Goal: Browse casually: Explore the website without a specific task or goal

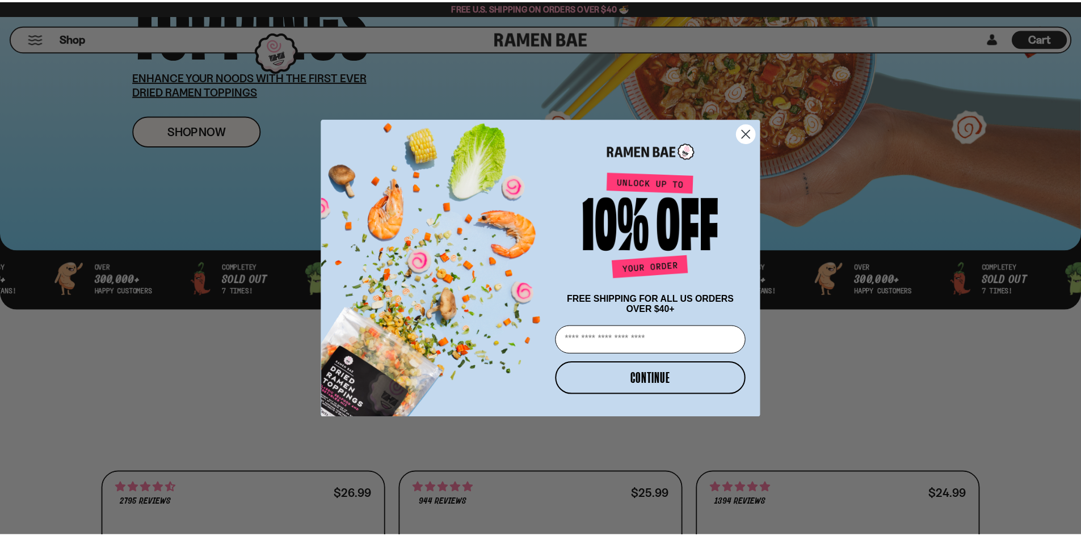
scroll to position [227, 0]
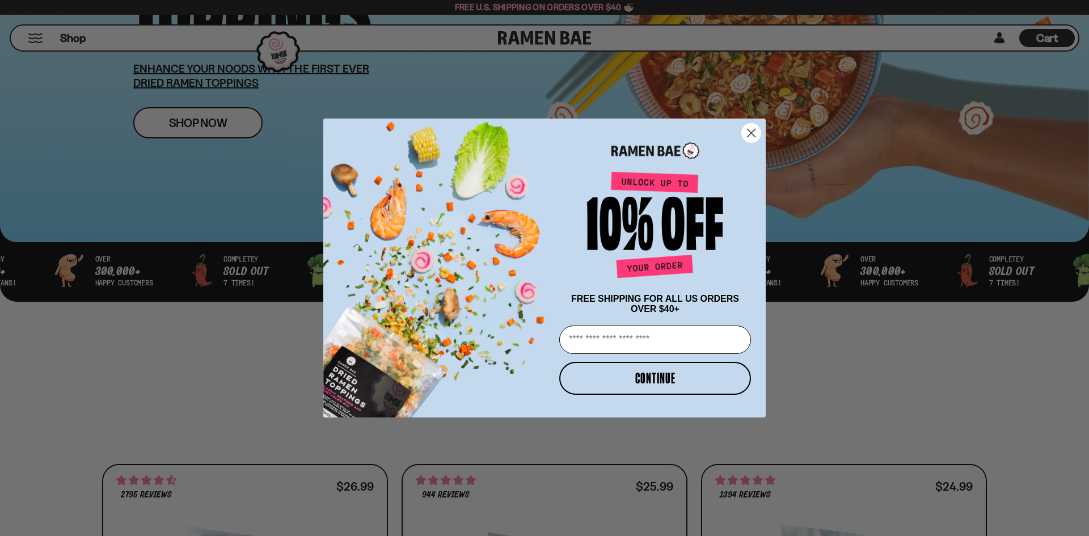
click at [758, 132] on circle "Close dialog" at bounding box center [751, 133] width 19 height 19
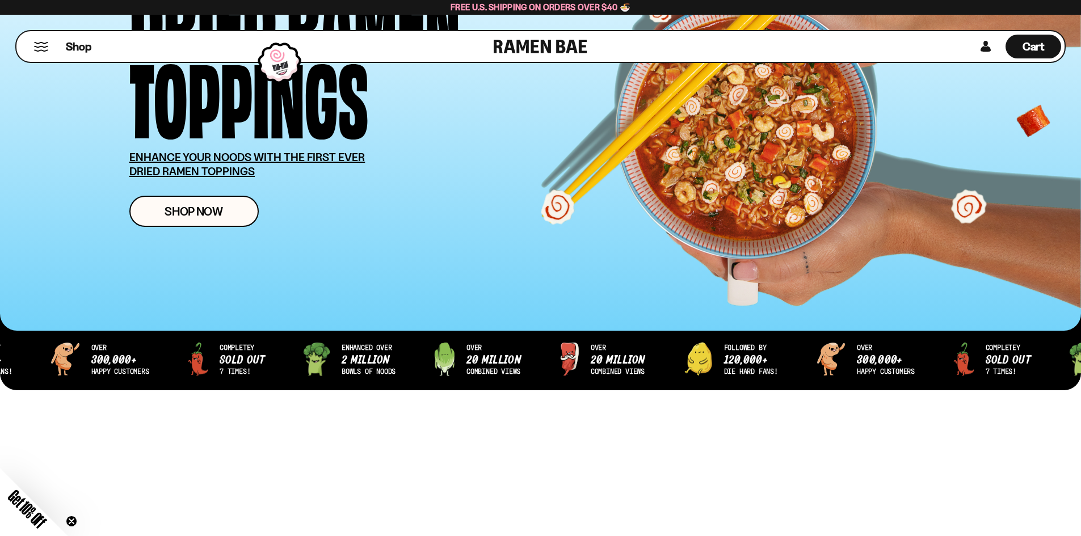
scroll to position [0, 0]
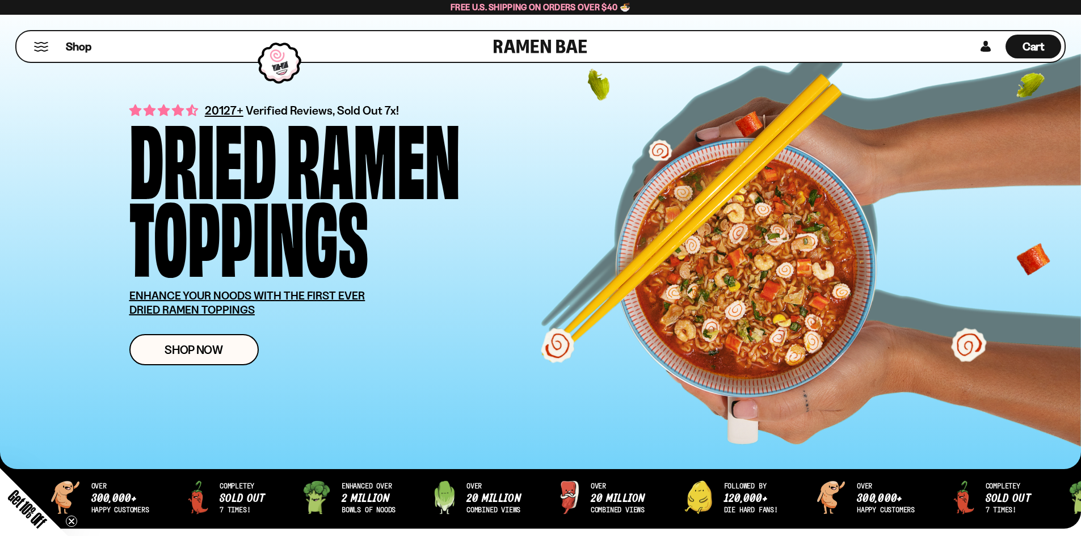
click at [52, 48] on div "Shop" at bounding box center [257, 46] width 474 height 31
click at [44, 49] on button "Mobile Menu Trigger" at bounding box center [40, 47] width 15 height 10
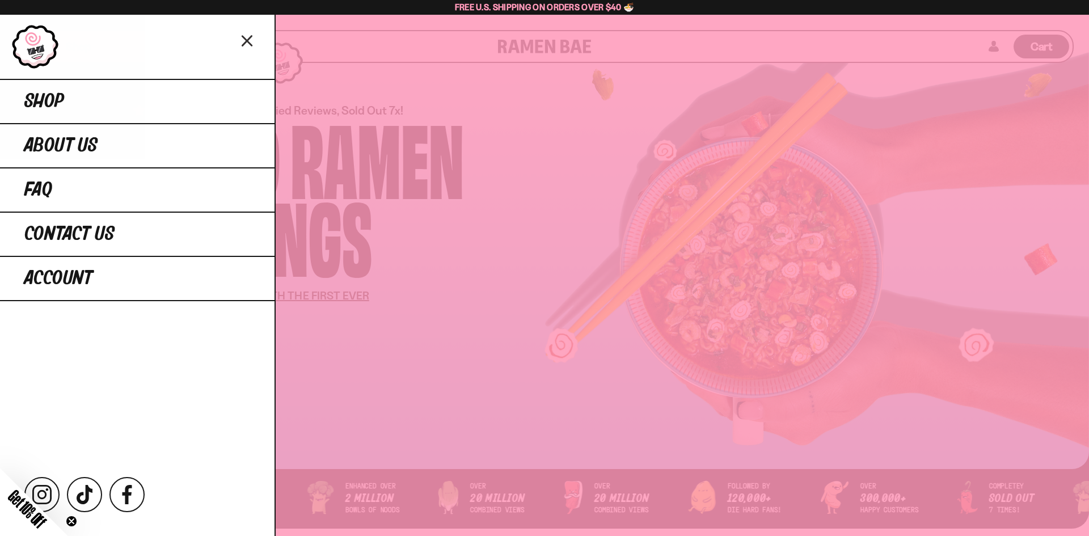
click at [454, 225] on div at bounding box center [544, 268] width 1089 height 536
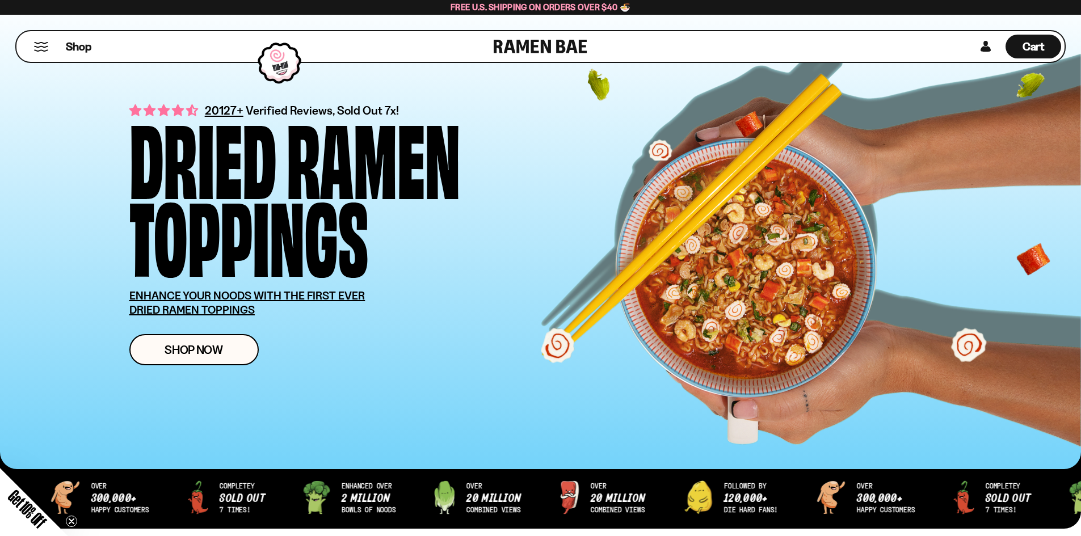
click at [56, 49] on div "Shop" at bounding box center [257, 46] width 474 height 31
click at [48, 50] on button "Mobile Menu Trigger" at bounding box center [40, 47] width 15 height 10
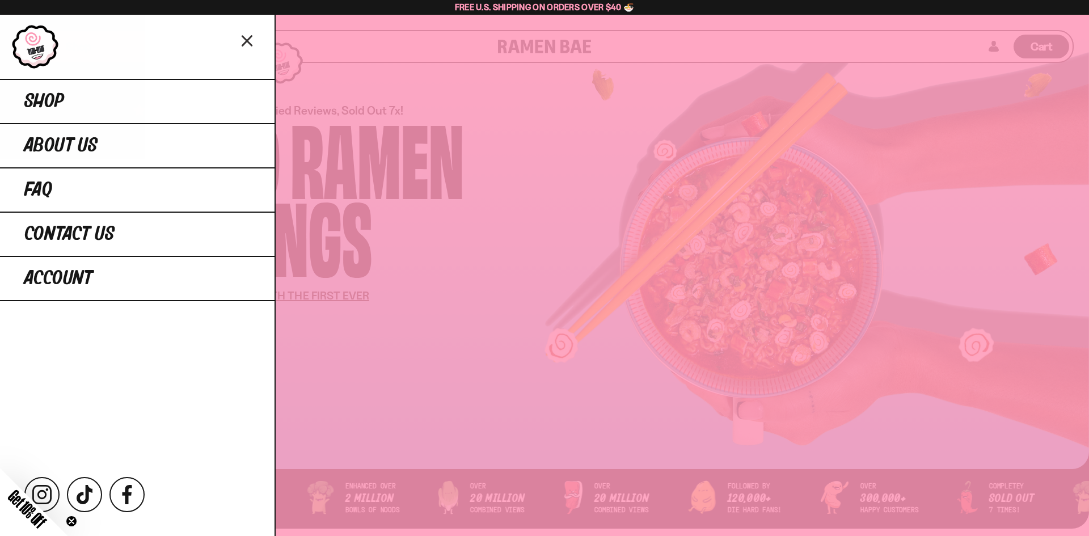
click at [627, 197] on div at bounding box center [544, 268] width 1089 height 536
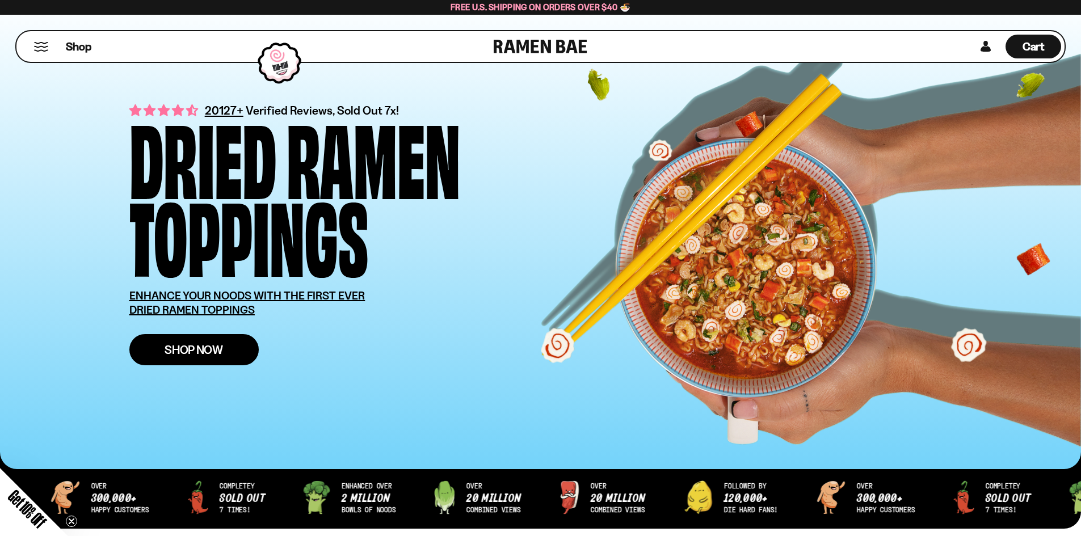
click at [194, 339] on link "Shop Now" at bounding box center [193, 349] width 129 height 31
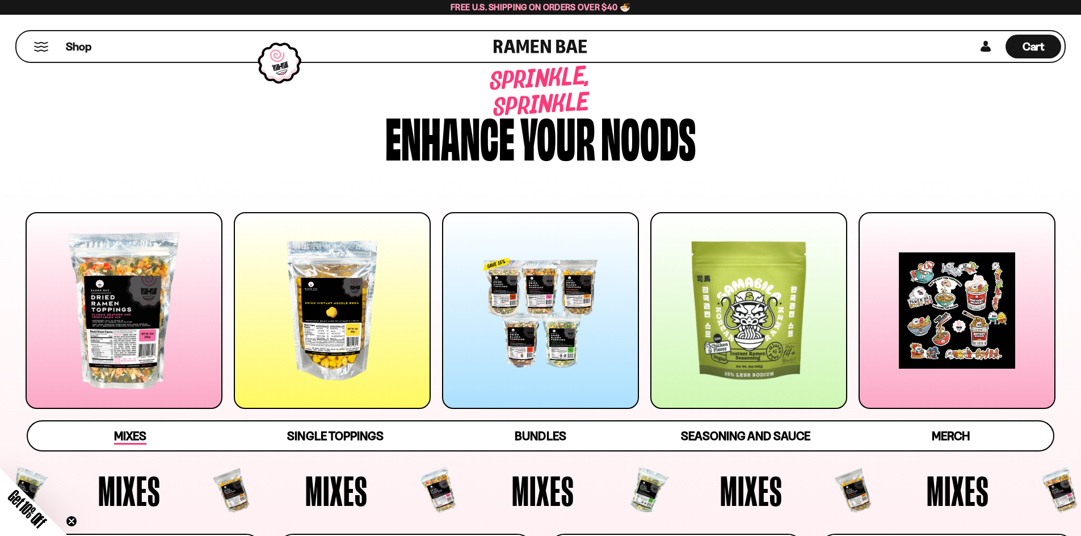
click at [124, 433] on span "Mixes" at bounding box center [130, 437] width 32 height 16
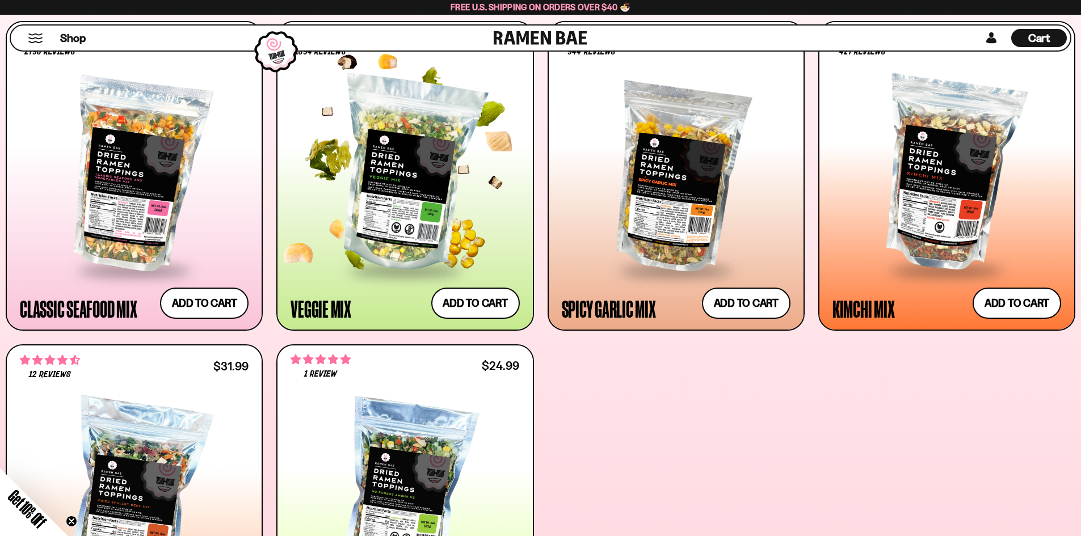
scroll to position [522, 0]
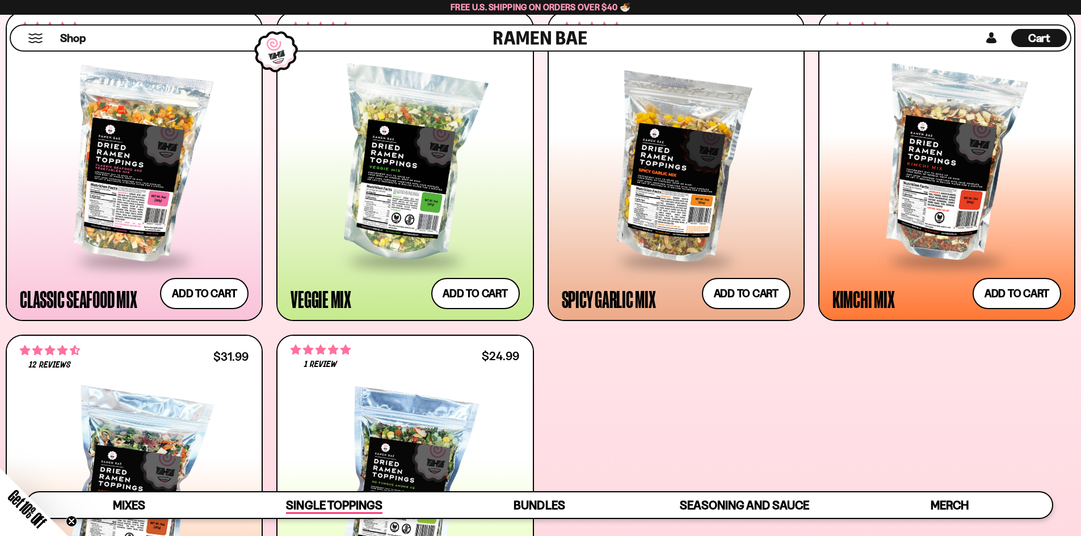
click at [329, 507] on span "Single Toppings" at bounding box center [334, 506] width 96 height 16
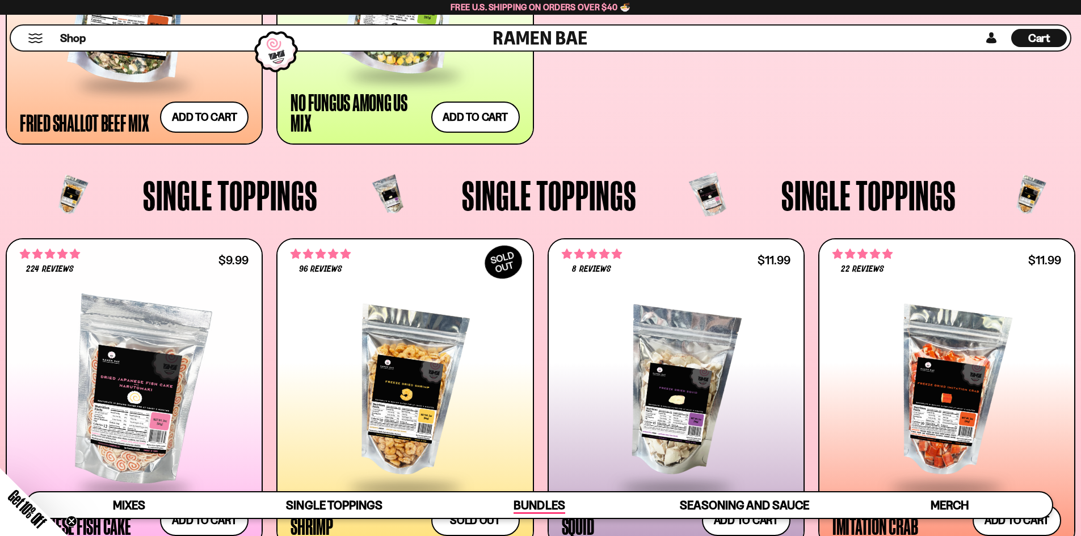
click at [539, 503] on span "Bundles" at bounding box center [538, 506] width 51 height 16
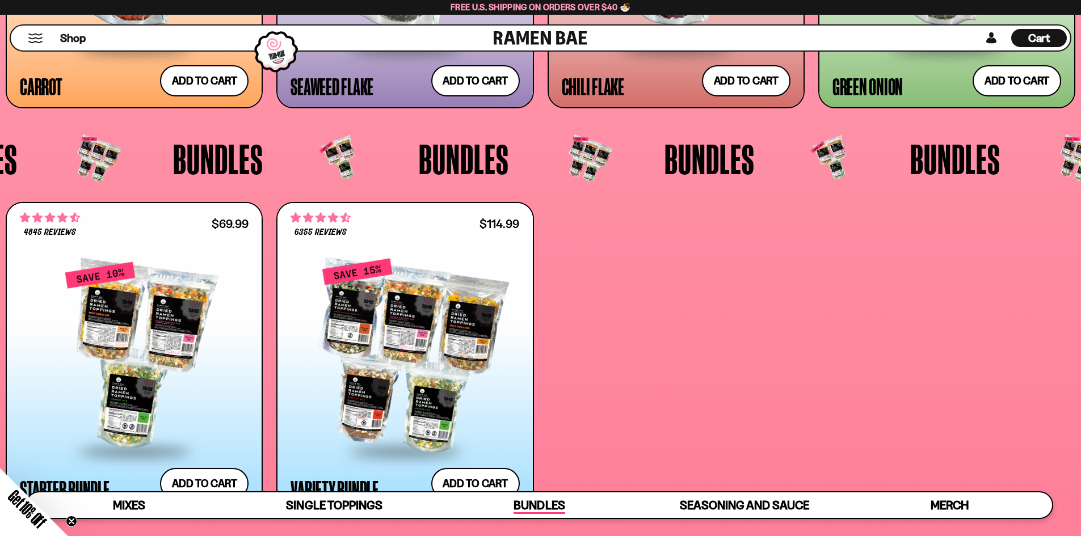
scroll to position [2944, 0]
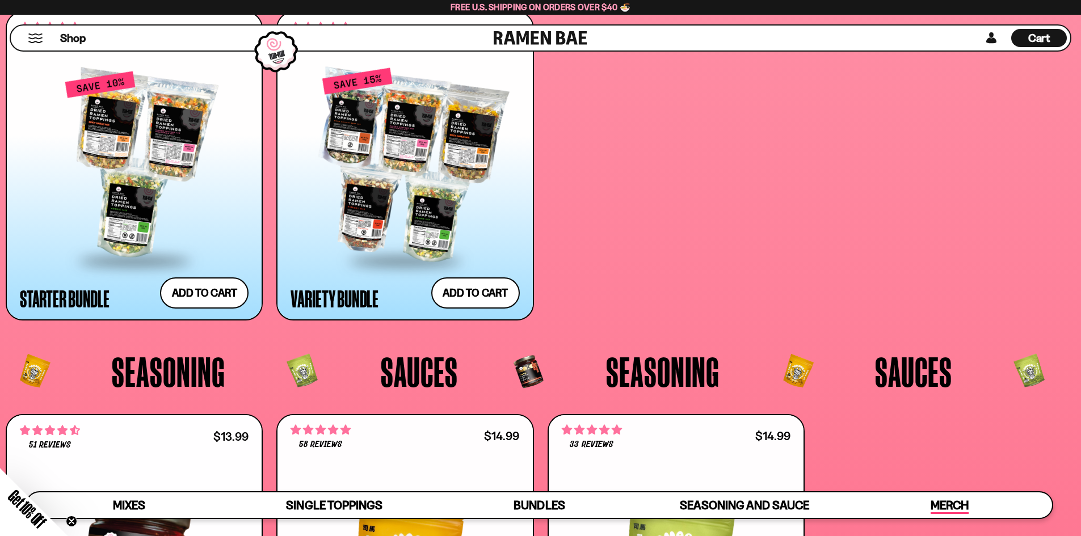
click at [949, 503] on span "Merch" at bounding box center [949, 506] width 38 height 16
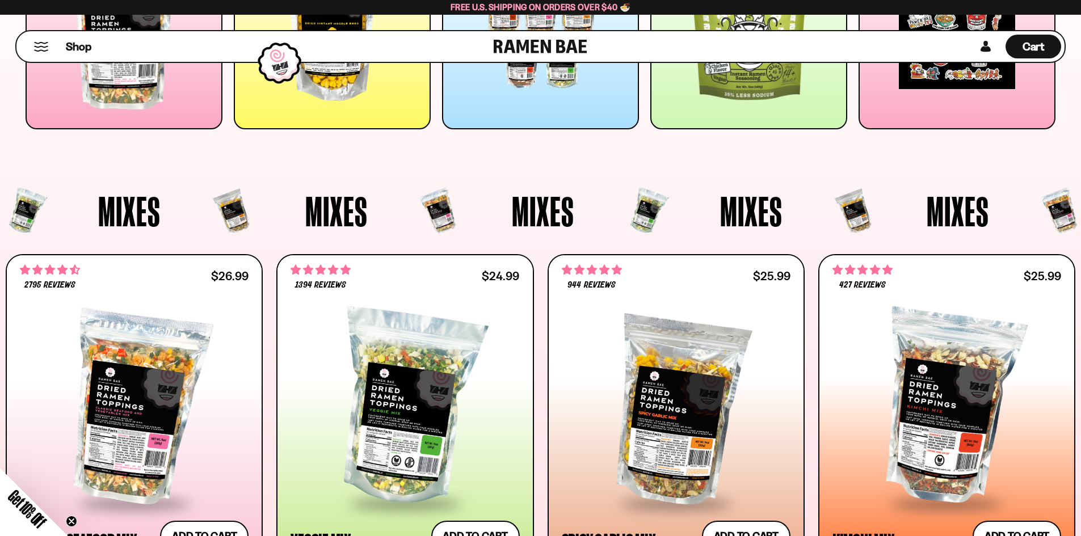
scroll to position [0, 0]
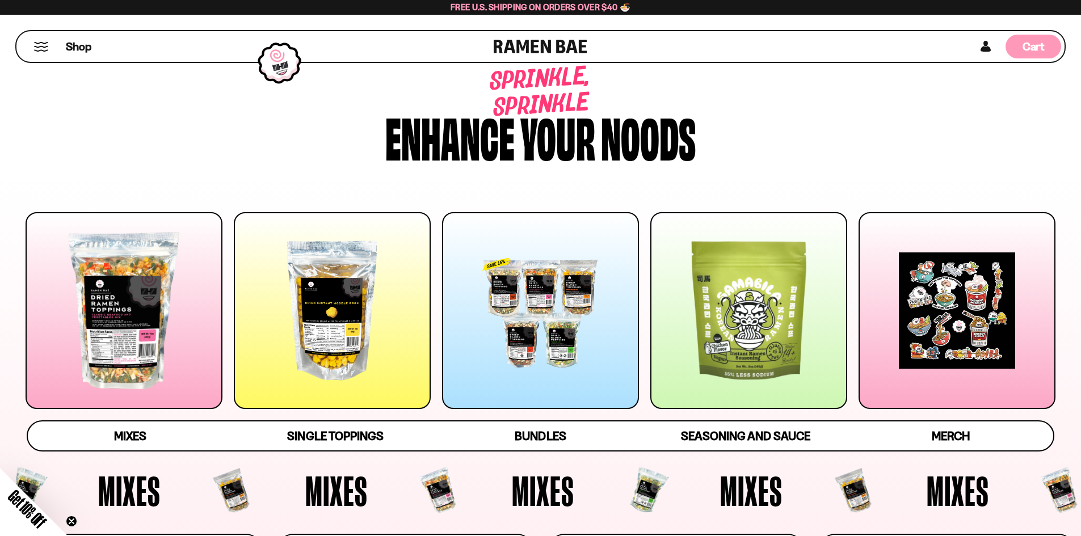
click at [1032, 51] on span "Cart" at bounding box center [1033, 47] width 22 height 14
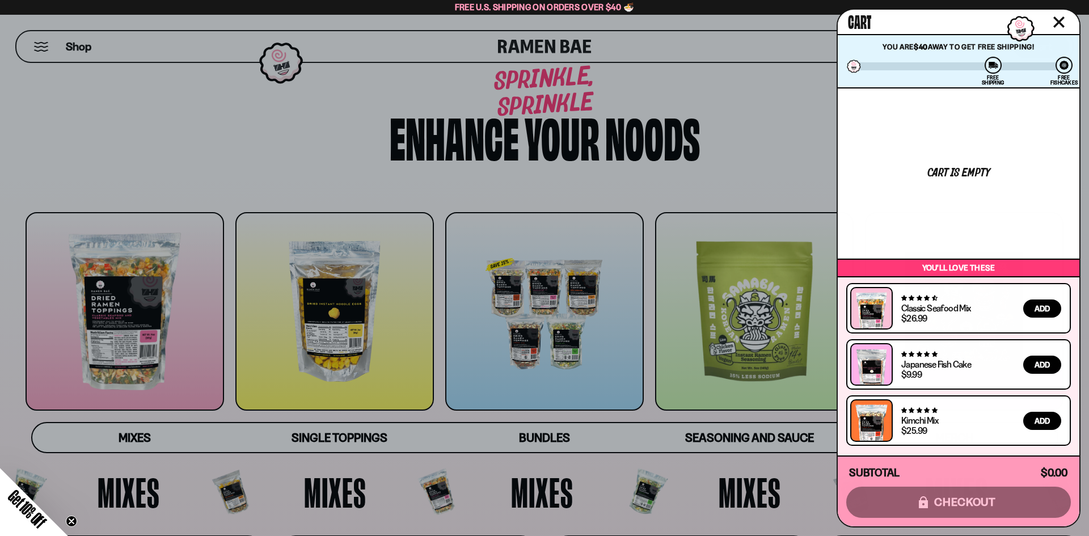
click at [739, 111] on div at bounding box center [544, 268] width 1089 height 536
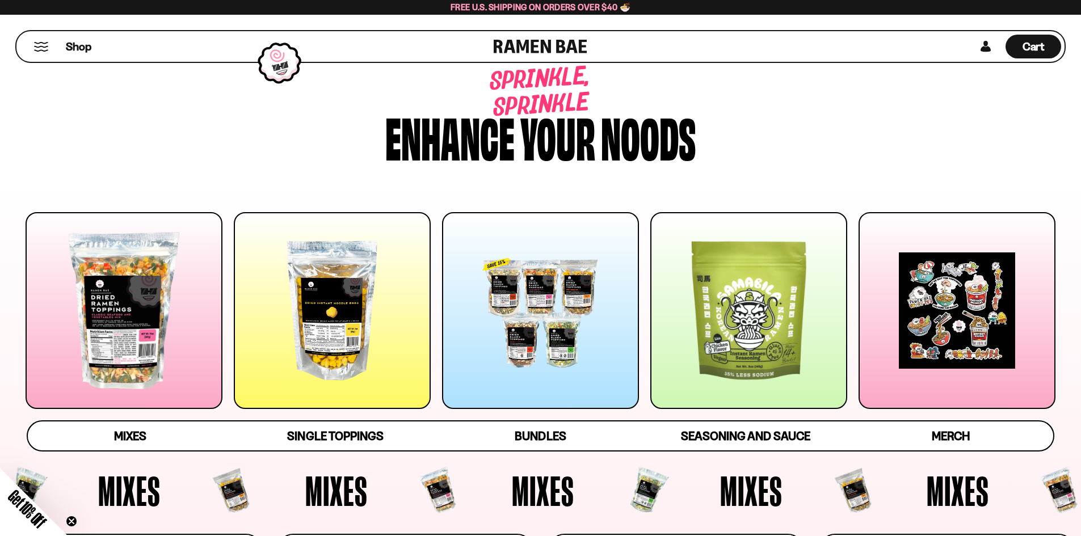
click at [33, 51] on div "Shop" at bounding box center [257, 46] width 474 height 31
click at [37, 48] on button "Mobile Menu Trigger" at bounding box center [40, 47] width 15 height 10
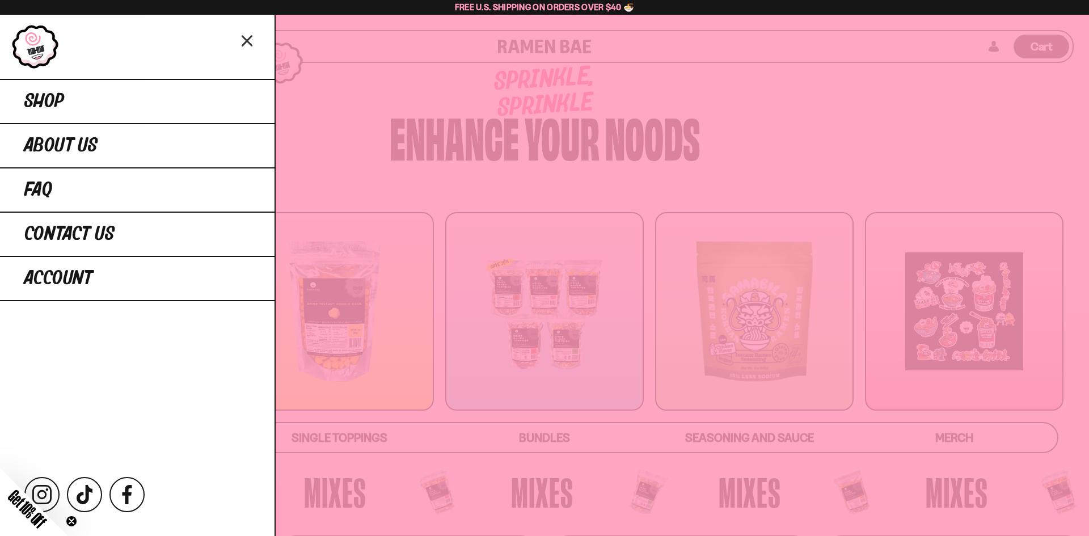
click at [69, 520] on circle "Close teaser" at bounding box center [71, 521] width 11 height 11
click at [672, 177] on div at bounding box center [544, 268] width 1089 height 536
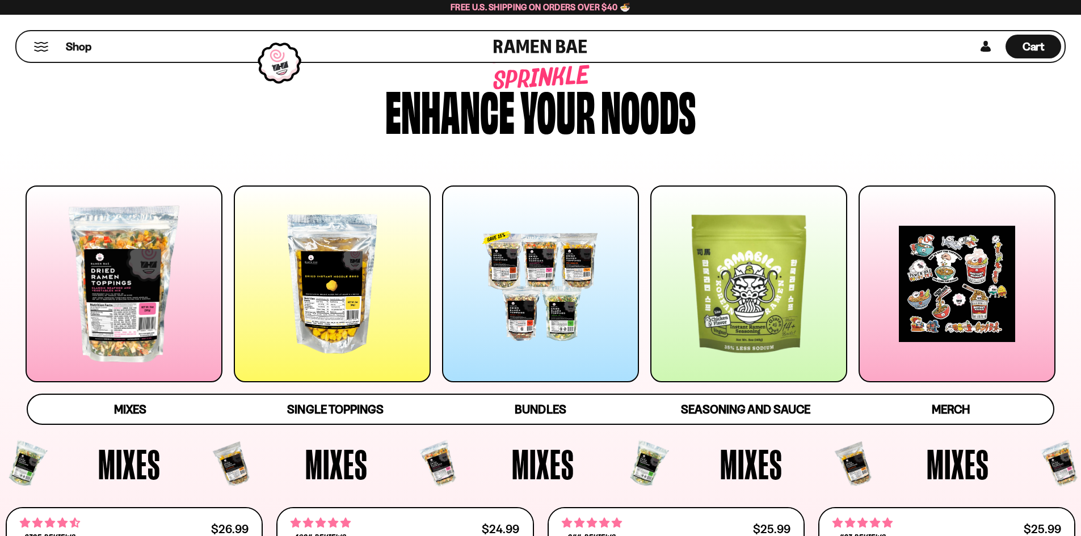
scroll to position [57, 0]
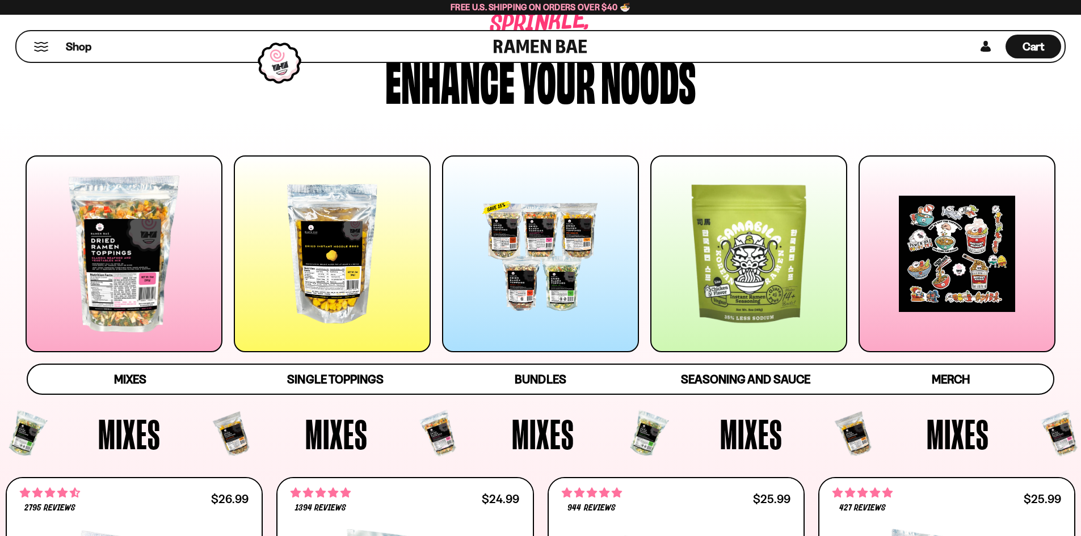
click at [978, 57] on div "Cart D0381C2F-513E-4F90-8A41-6F0A75DCBAAA" at bounding box center [1016, 46] width 90 height 31
click at [989, 46] on link at bounding box center [985, 47] width 17 height 24
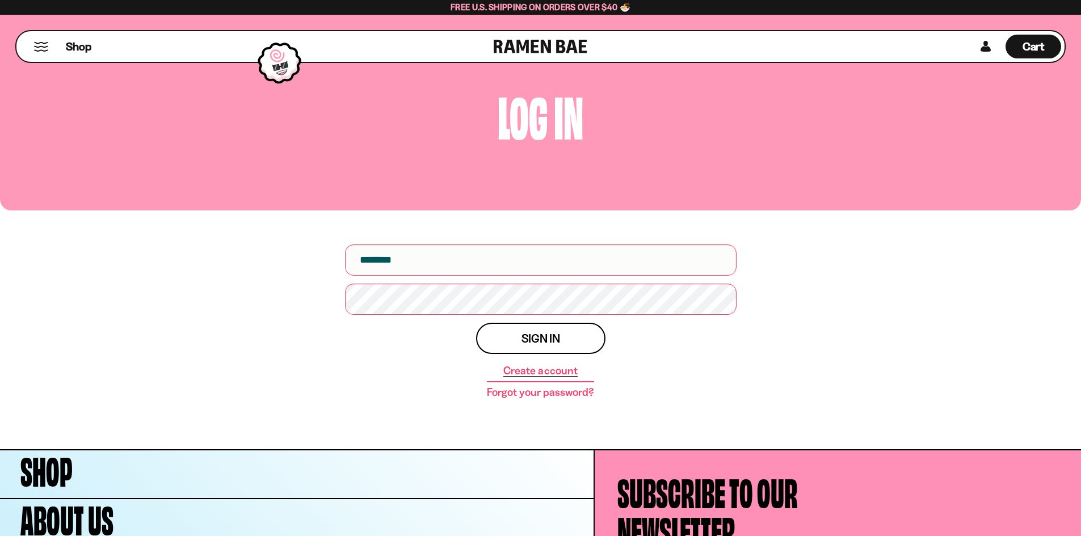
click at [557, 375] on link "Create account" at bounding box center [540, 370] width 74 height 11
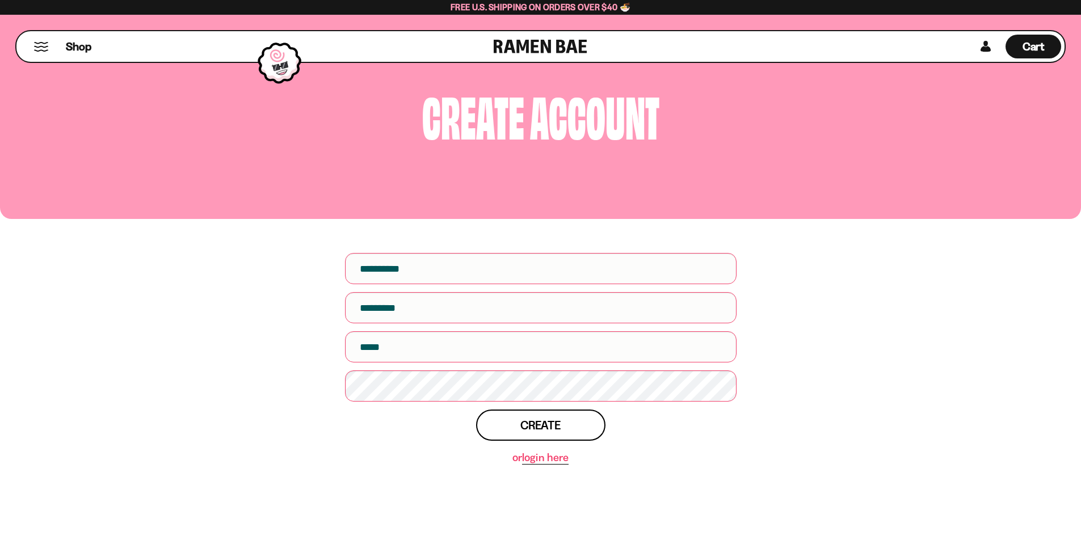
click at [536, 452] on link "login here" at bounding box center [545, 458] width 46 height 12
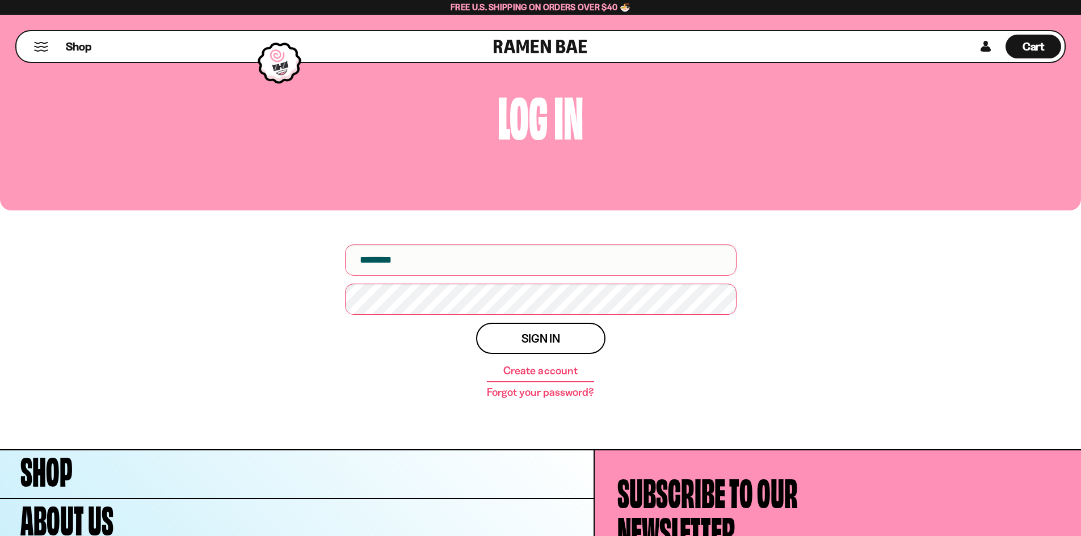
click at [526, 39] on link at bounding box center [540, 46] width 94 height 31
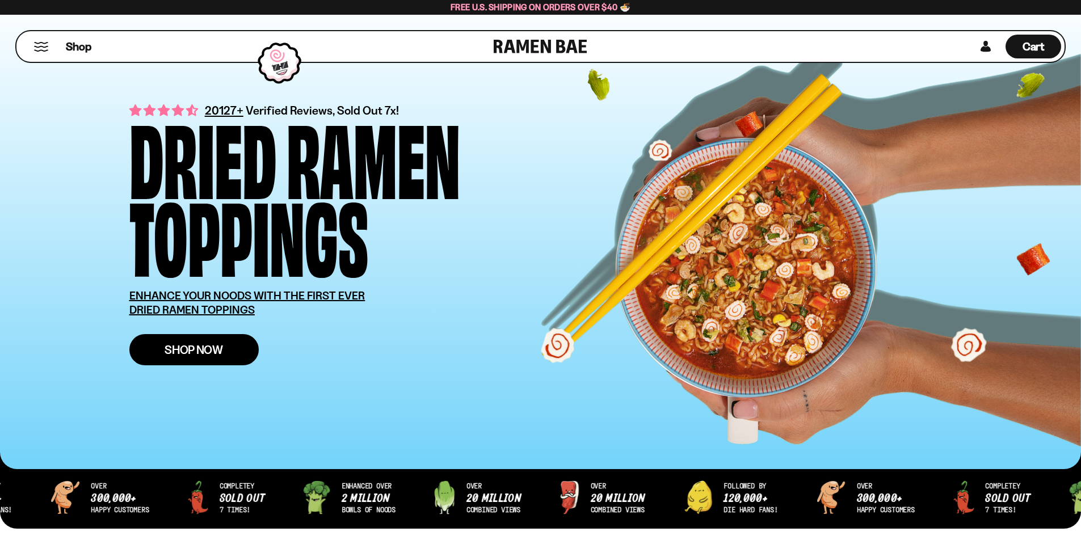
click at [227, 361] on link "Shop Now" at bounding box center [193, 349] width 129 height 31
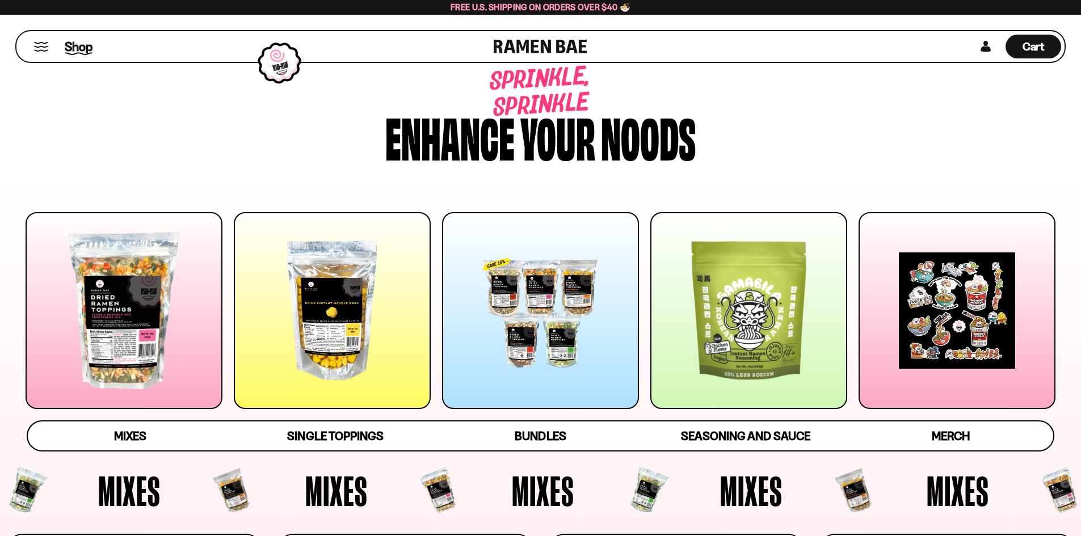
click at [84, 49] on span "Shop" at bounding box center [79, 46] width 28 height 17
click at [287, 59] on div at bounding box center [279, 62] width 55 height 53
click at [530, 42] on link at bounding box center [540, 46] width 94 height 31
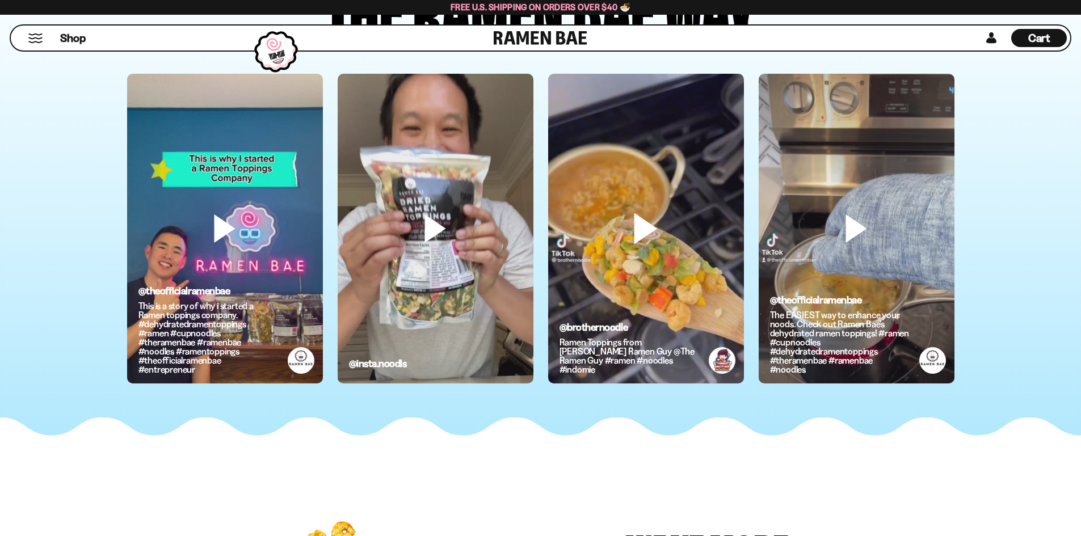
scroll to position [3233, 0]
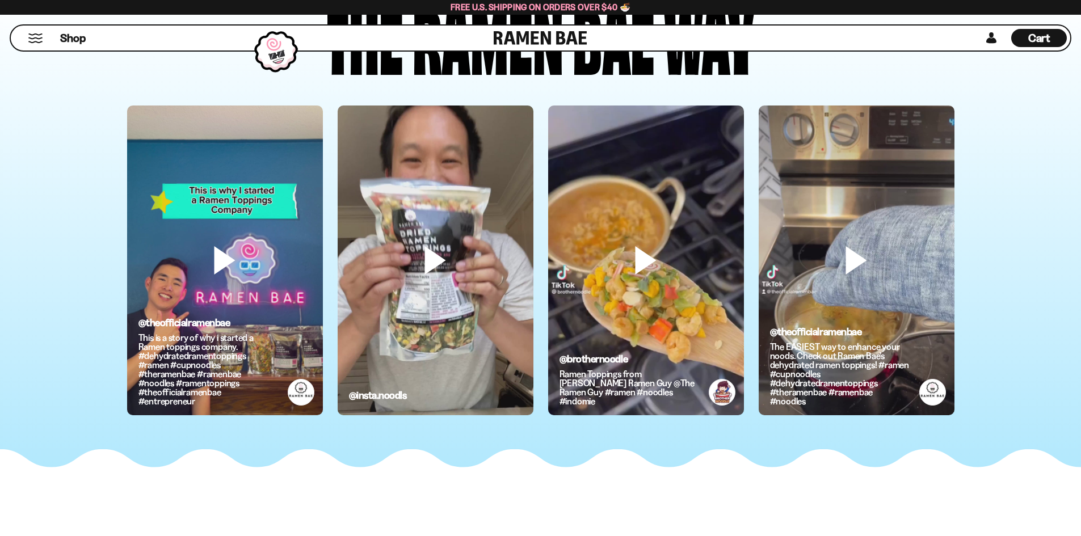
drag, startPoint x: 1079, startPoint y: 280, endPoint x: 1082, endPoint y: 287, distance: 7.4
click at [1080, 287] on html "Skip to content Shop About Us FAQ Contact Us Account Instagram TikTok Facebook" at bounding box center [540, 76] width 1081 height 6619
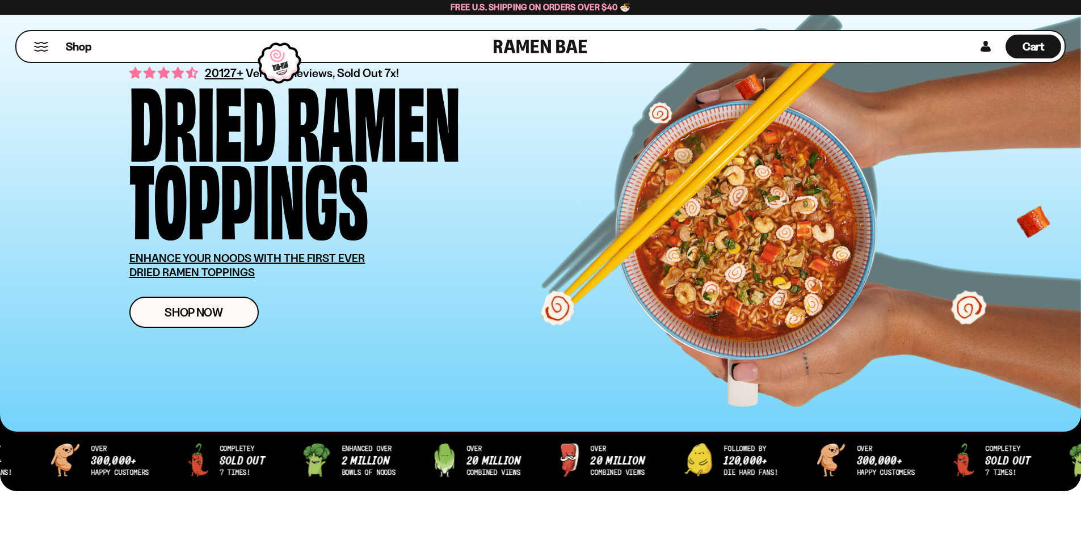
scroll to position [0, 0]
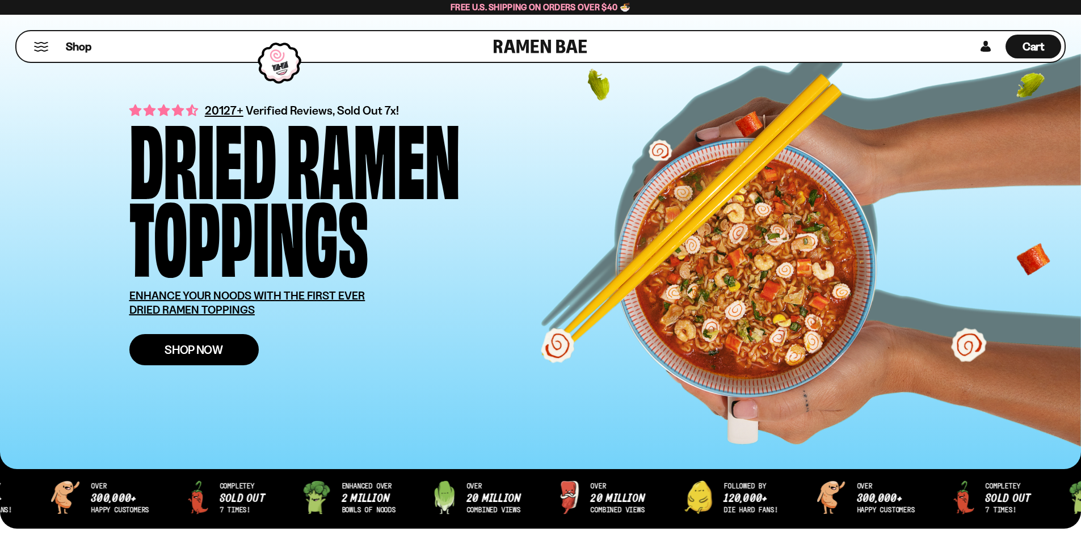
click at [211, 348] on span "Shop Now" at bounding box center [193, 350] width 58 height 12
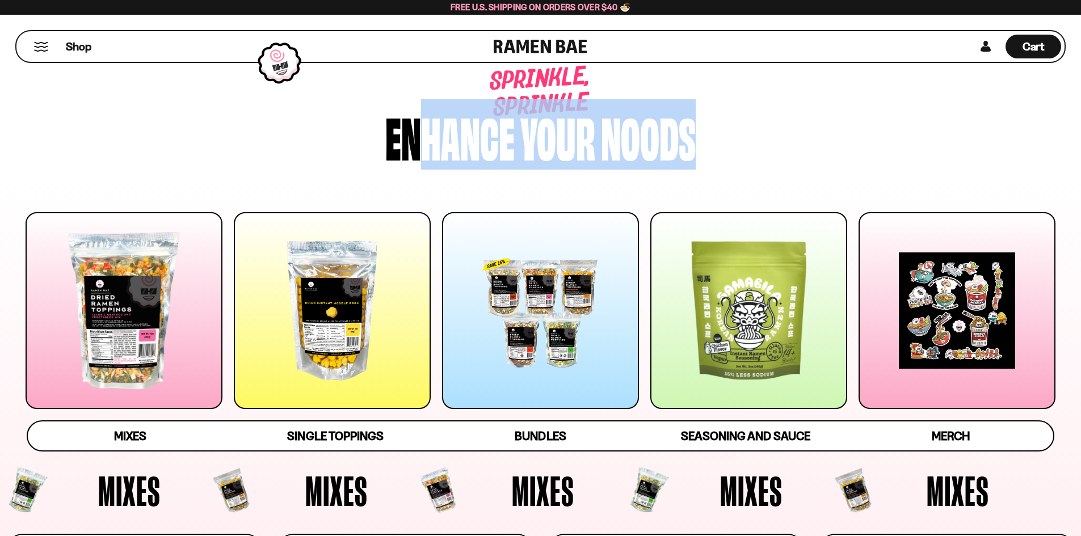
drag, startPoint x: 397, startPoint y: 149, endPoint x: 709, endPoint y: 142, distance: 312.0
click at [709, 142] on div "Sprinkle, sprinkle Enhance your noods" at bounding box center [540, 114] width 891 height 133
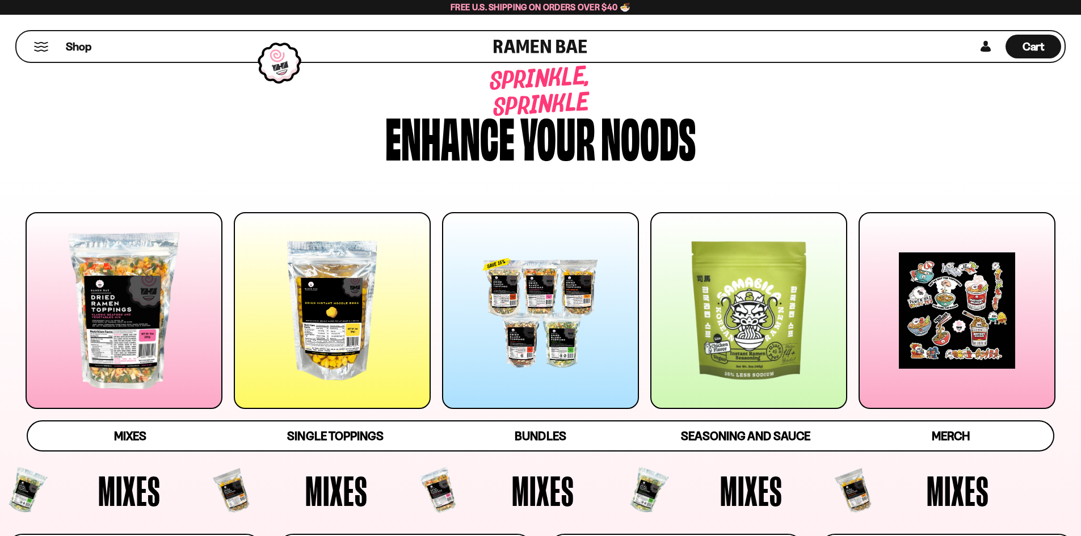
click at [709, 142] on div "Sprinkle, sprinkle Enhance your noods" at bounding box center [540, 114] width 891 height 133
click at [236, 160] on div "Sprinkle, sprinkle Enhance your noods" at bounding box center [540, 114] width 891 height 133
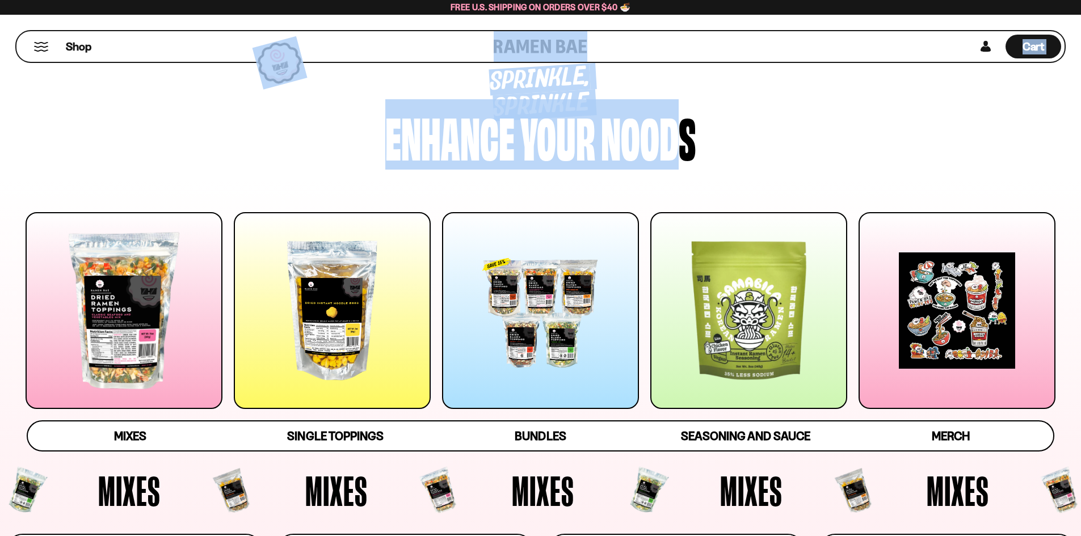
drag, startPoint x: 643, startPoint y: 126, endPoint x: 510, endPoint y: 83, distance: 140.1
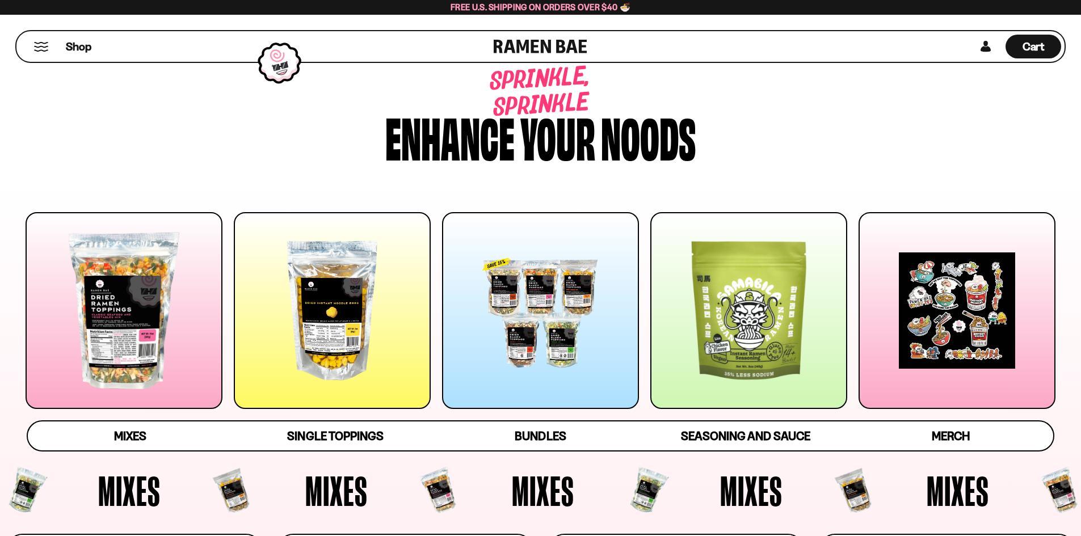
click at [759, 126] on div "Sprinkle, sprinkle Enhance your noods" at bounding box center [540, 114] width 891 height 133
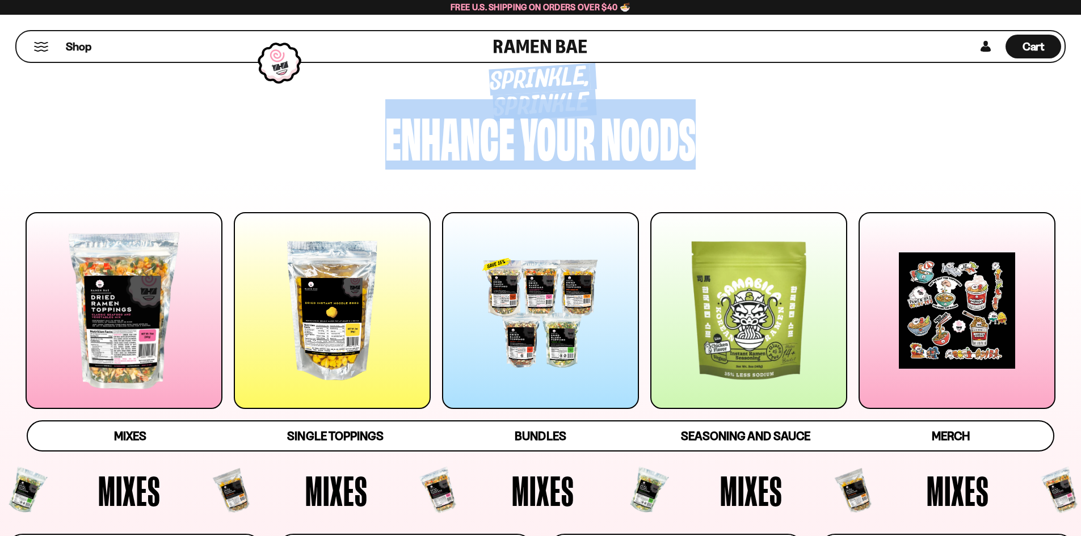
drag, startPoint x: 586, startPoint y: 126, endPoint x: 482, endPoint y: 84, distance: 112.7
click at [482, 84] on div "Sprinkle, sprinkle Enhance your noods" at bounding box center [540, 114] width 891 height 133
click at [671, 157] on div "noods" at bounding box center [648, 136] width 95 height 54
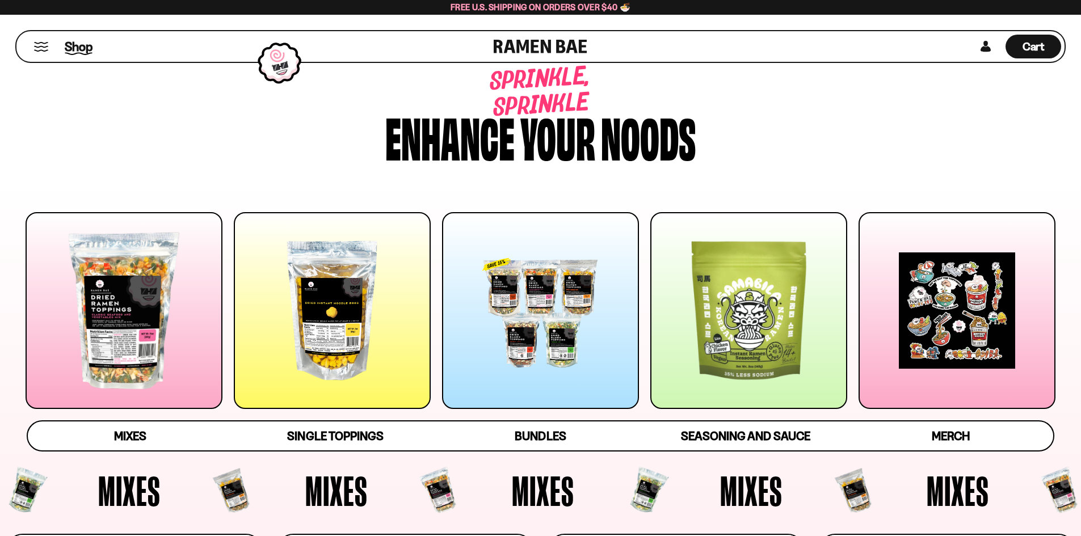
click at [71, 47] on span "Shop" at bounding box center [79, 46] width 28 height 17
